Goal: Task Accomplishment & Management: Complete application form

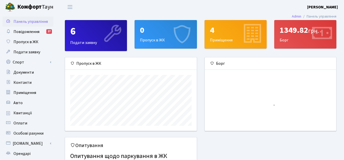
scroll to position [74, 131]
click at [162, 39] on div "0 Пропуск в ЖК" at bounding box center [166, 34] width 62 height 28
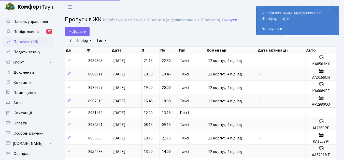
select select "25"
click at [337, 12] on div "Опитування щодо паркування в ЖК «Комфорт Таун» Голосувати" at bounding box center [298, 20] width 82 height 29
click at [336, 10] on div "×" at bounding box center [335, 9] width 5 height 5
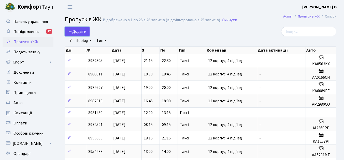
click at [77, 31] on span "Додати" at bounding box center [77, 32] width 18 height 6
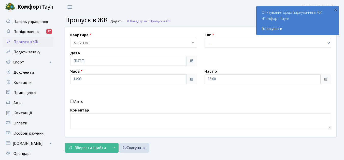
click at [226, 38] on div "Тип - Доставка Таксі Гості Сервіс" at bounding box center [268, 40] width 134 height 16
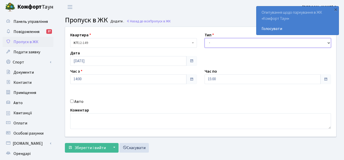
click at [226, 42] on select "- Доставка Таксі Гості Сервіс" at bounding box center [268, 43] width 127 height 10
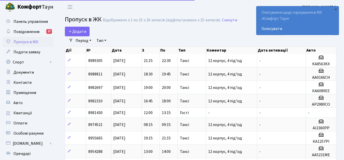
select select "25"
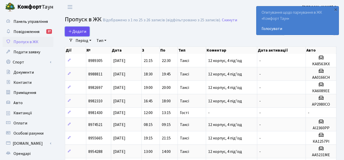
click at [68, 31] on icon at bounding box center [70, 31] width 4 height 4
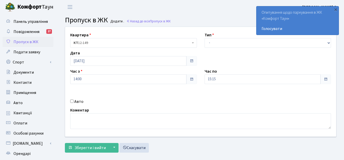
click at [214, 48] on div "Квартира <b>КТ</b>&nbsp;&nbsp;&nbsp;&nbsp;12-149 <b>КТ2</b>&nbsp;&nbsp;&nbsp;2-…" at bounding box center [200, 82] width 279 height 110
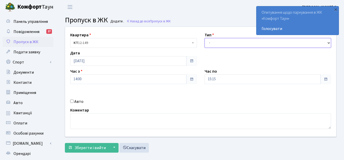
click at [214, 45] on select "- Доставка Таксі Гості Сервіс" at bounding box center [268, 43] width 127 height 10
select select "1"
click at [205, 38] on select "- Доставка Таксі Гості Сервіс" at bounding box center [268, 43] width 127 height 10
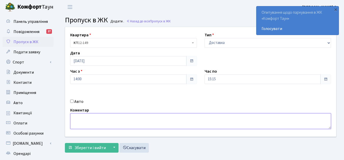
click at [108, 122] on textarea at bounding box center [200, 122] width 261 height 16
type textarea "h"
type textarea "glovo"
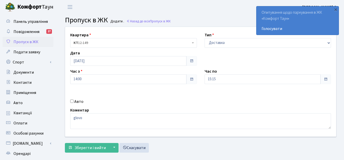
click at [75, 153] on div "Квартира <b>КТ</b>&nbsp;&nbsp;&nbsp;&nbsp;12-149 <b>КТ2</b>&nbsp;&nbsp;&nbsp;2-…" at bounding box center [200, 91] width 279 height 129
click at [77, 146] on span "Зберегти і вийти" at bounding box center [90, 148] width 31 height 6
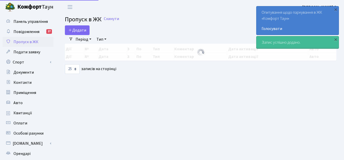
select select "25"
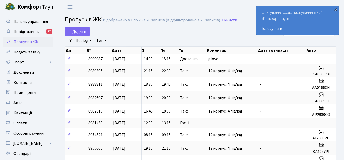
click at [336, 9] on div "×" at bounding box center [335, 9] width 5 height 5
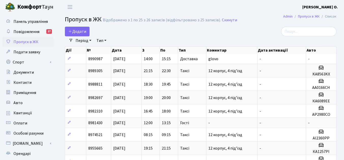
click at [254, 34] on div at bounding box center [294, 32] width 86 height 10
